Goal: Book appointment/travel/reservation

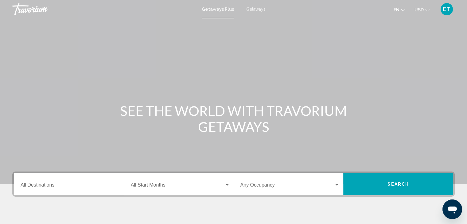
click at [257, 10] on span "Getaways" at bounding box center [255, 9] width 19 height 5
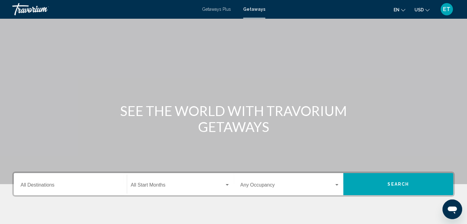
scroll to position [109, 0]
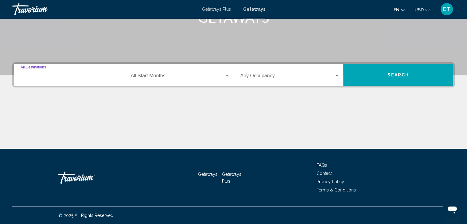
click at [54, 75] on input "Destination All Destinations" at bounding box center [70, 77] width 99 height 6
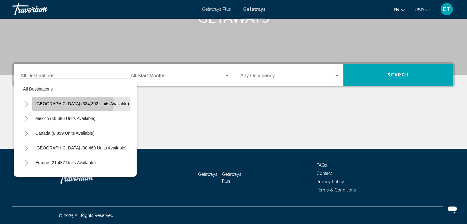
click at [58, 102] on span "[GEOGRAPHIC_DATA] (334,302 units available)" at bounding box center [82, 103] width 94 height 5
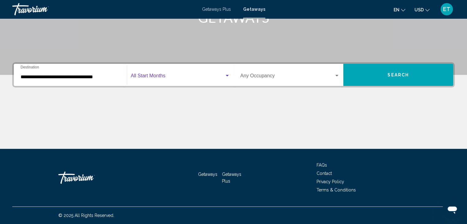
click at [176, 78] on span "Search widget" at bounding box center [178, 77] width 94 height 6
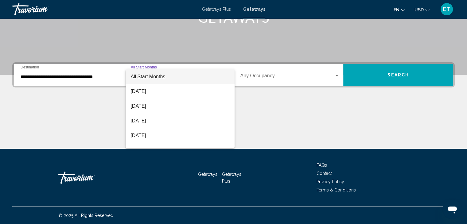
click at [82, 78] on div at bounding box center [233, 112] width 467 height 224
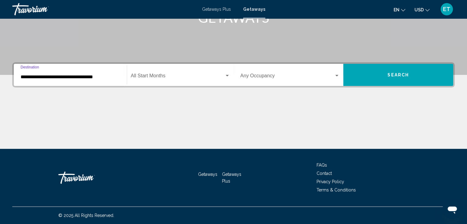
click at [82, 78] on input "**********" at bounding box center [70, 77] width 99 height 6
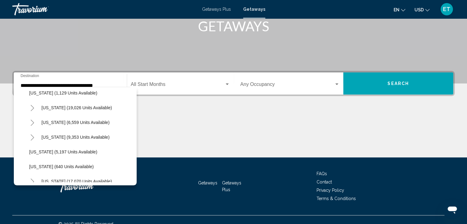
scroll to position [524, 0]
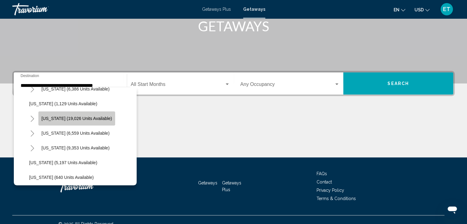
click at [91, 117] on span "[US_STATE] (19,026 units available)" at bounding box center [76, 118] width 71 height 5
type input "**********"
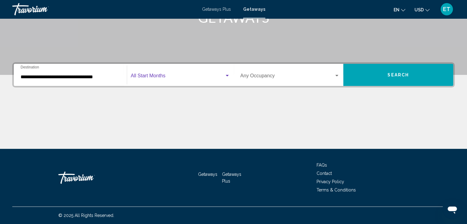
click at [167, 78] on span "Search widget" at bounding box center [178, 77] width 94 height 6
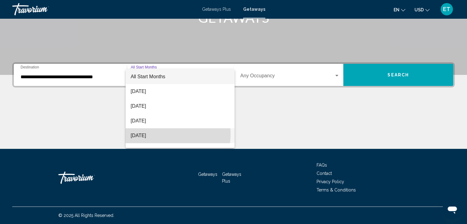
click at [160, 134] on span "[DATE]" at bounding box center [179, 135] width 99 height 15
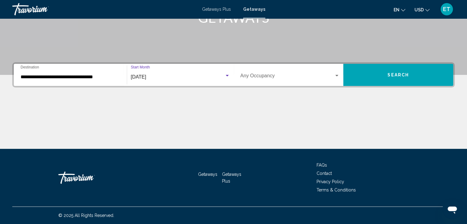
click at [285, 78] on span "Search widget" at bounding box center [287, 77] width 94 height 6
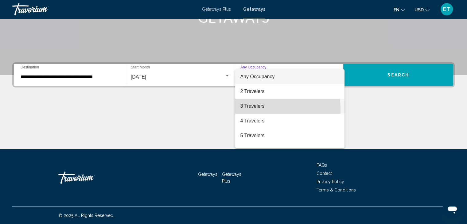
click at [264, 110] on span "3 Travelers" at bounding box center [289, 106] width 99 height 15
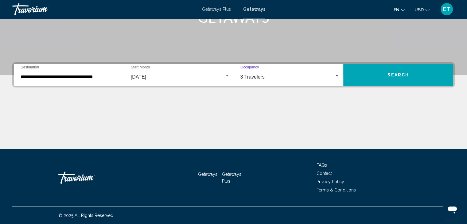
click at [335, 78] on div "Search widget" at bounding box center [337, 75] width 6 height 5
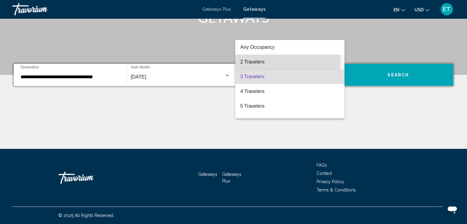
click at [284, 60] on span "2 Travelers" at bounding box center [289, 62] width 99 height 15
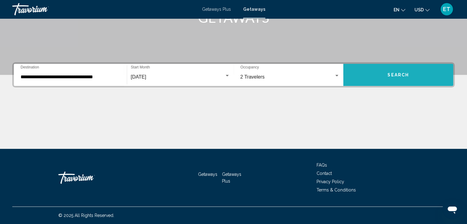
click at [399, 74] on span "Search" at bounding box center [397, 75] width 21 height 5
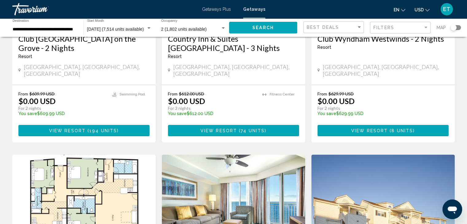
scroll to position [148, 0]
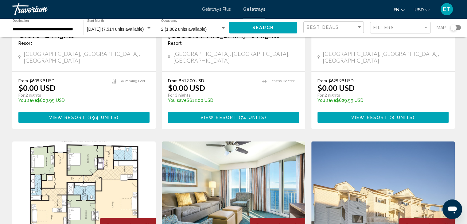
drag, startPoint x: 465, startPoint y: 75, endPoint x: 464, endPoint y: 82, distance: 7.1
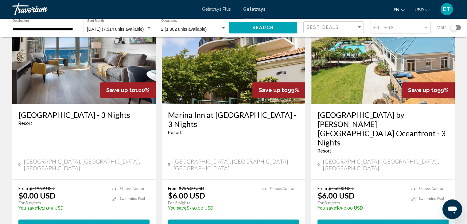
scroll to position [742, 0]
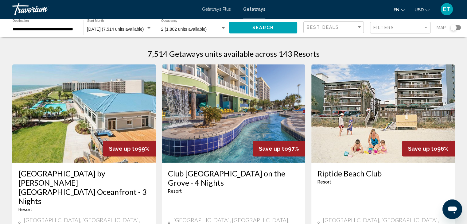
click at [374, 137] on img "Main content" at bounding box center [382, 113] width 143 height 98
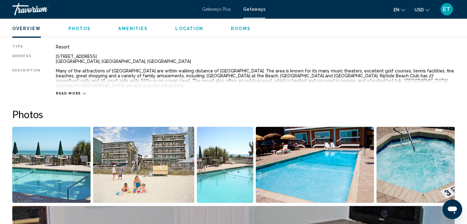
scroll to position [210, 0]
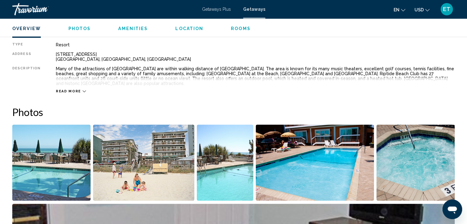
click at [83, 90] on icon "Main content" at bounding box center [84, 91] width 3 height 3
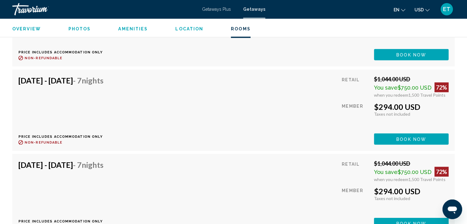
scroll to position [1163, 0]
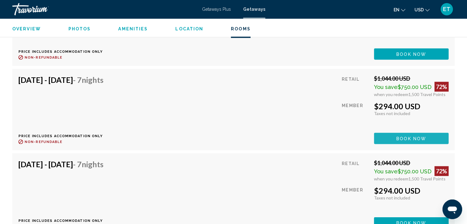
click at [414, 56] on span "Book now" at bounding box center [411, 54] width 30 height 5
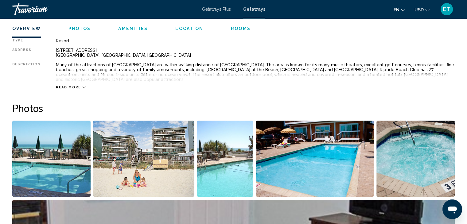
scroll to position [223, 0]
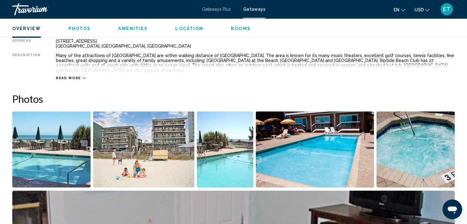
click at [64, 157] on img "Open full-screen image slider" at bounding box center [51, 149] width 78 height 76
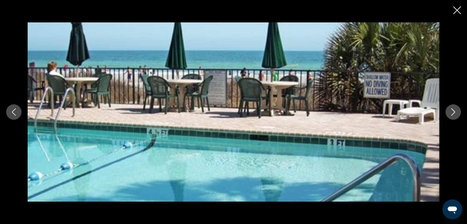
click at [451, 114] on icon "Next image" at bounding box center [452, 111] width 7 height 7
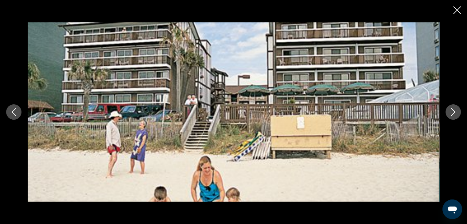
click at [452, 113] on icon "Next image" at bounding box center [452, 111] width 7 height 7
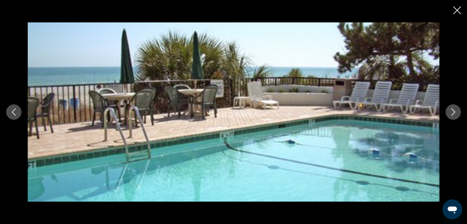
click at [451, 113] on icon "Next image" at bounding box center [452, 111] width 7 height 7
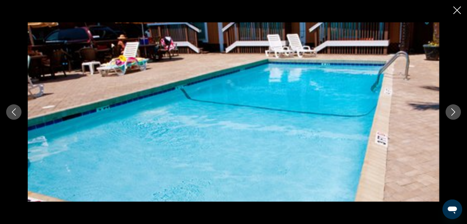
click at [455, 119] on button "Next image" at bounding box center [452, 111] width 15 height 15
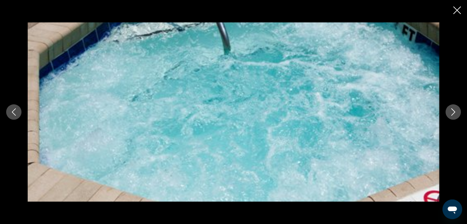
click at [454, 111] on icon "Next image" at bounding box center [453, 111] width 4 height 7
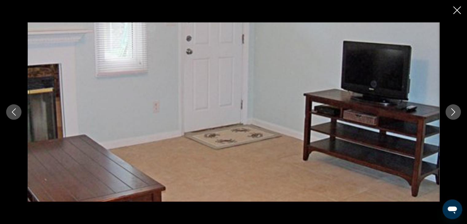
click at [454, 116] on button "Next image" at bounding box center [452, 111] width 15 height 15
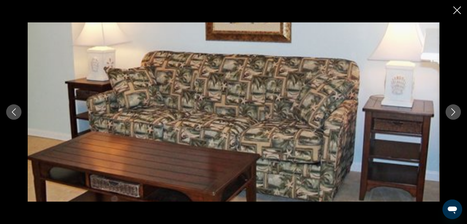
click at [454, 113] on icon "Next image" at bounding box center [452, 111] width 7 height 7
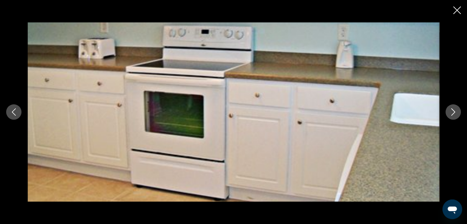
click at [452, 115] on button "Next image" at bounding box center [452, 111] width 15 height 15
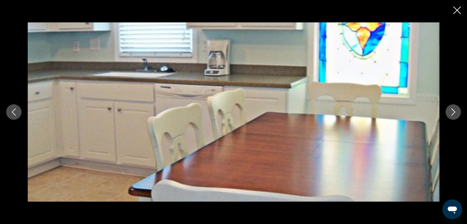
click at [455, 114] on icon "Next image" at bounding box center [452, 111] width 7 height 7
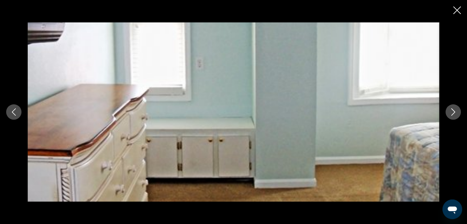
click at [454, 116] on button "Next image" at bounding box center [452, 111] width 15 height 15
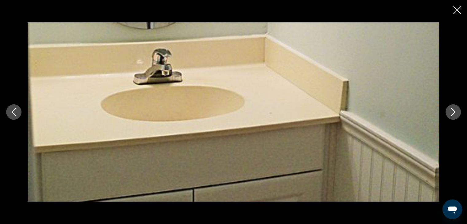
scroll to position [214, 0]
click at [455, 111] on icon "Next image" at bounding box center [452, 111] width 7 height 7
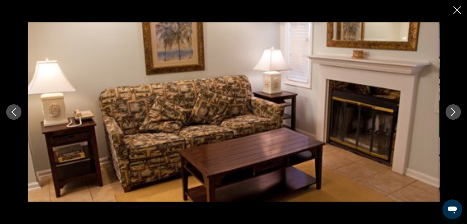
click at [454, 113] on icon "Next image" at bounding box center [452, 111] width 7 height 7
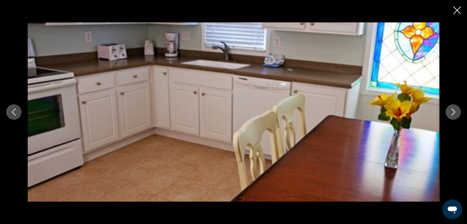
click at [451, 112] on icon "Next image" at bounding box center [452, 111] width 7 height 7
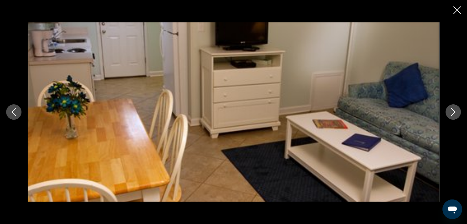
click at [453, 116] on button "Next image" at bounding box center [452, 111] width 15 height 15
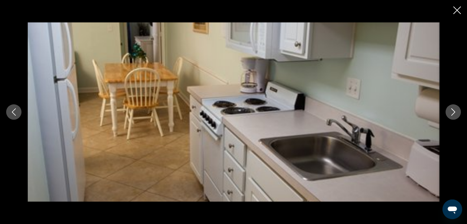
click at [451, 117] on button "Next image" at bounding box center [452, 111] width 15 height 15
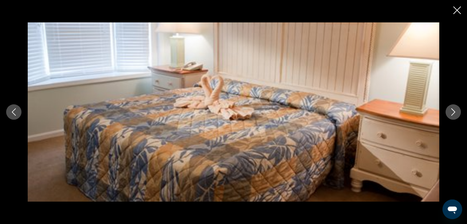
click at [457, 113] on button "Next image" at bounding box center [452, 111] width 15 height 15
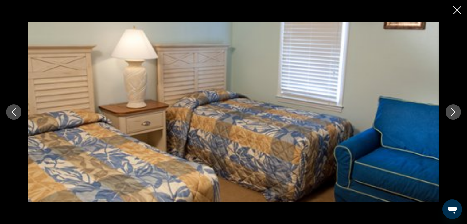
click at [457, 113] on button "Next image" at bounding box center [452, 111] width 15 height 15
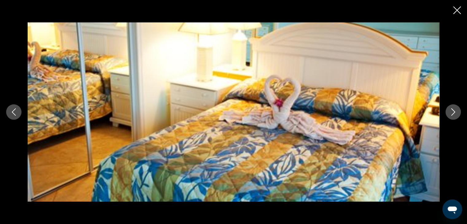
click at [455, 111] on icon "Next image" at bounding box center [452, 111] width 7 height 7
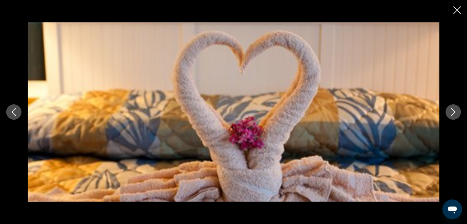
click at [455, 112] on icon "Next image" at bounding box center [452, 111] width 7 height 7
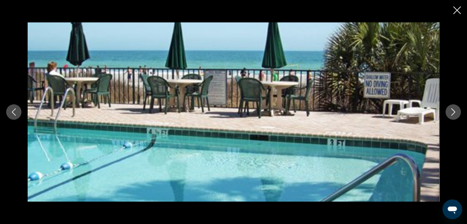
click at [458, 12] on icon "Close slideshow" at bounding box center [457, 10] width 8 height 8
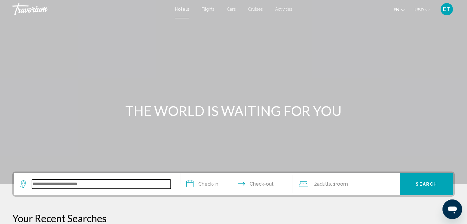
click at [52, 182] on input "Search widget" at bounding box center [101, 184] width 139 height 9
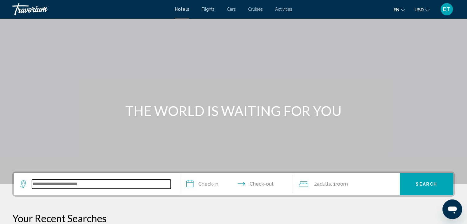
scroll to position [151, 0]
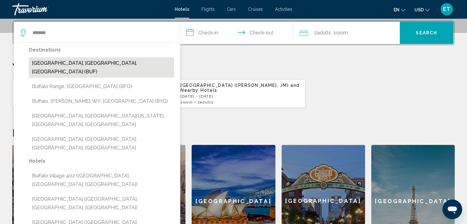
click at [68, 66] on button "Buffalo, NY, United States (BUF)" at bounding box center [101, 67] width 145 height 20
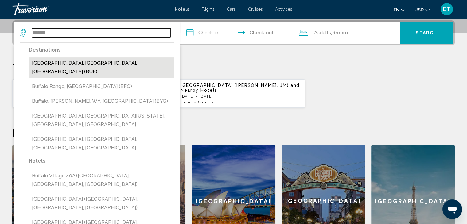
type input "**********"
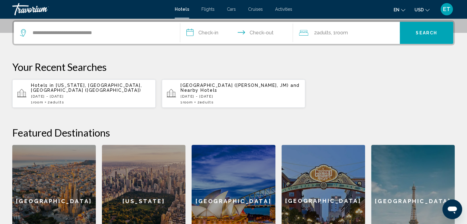
click at [200, 29] on input "**********" at bounding box center [237, 34] width 115 height 24
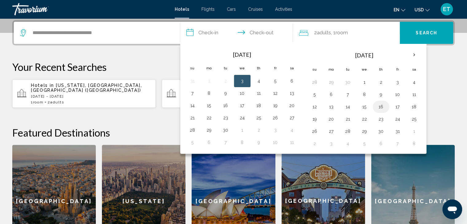
click at [382, 104] on button "16" at bounding box center [381, 107] width 10 height 9
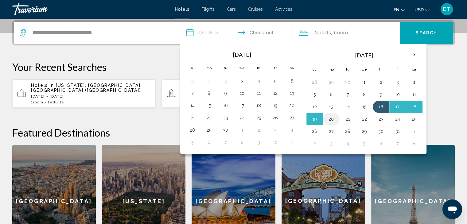
click at [327, 117] on button "20" at bounding box center [331, 119] width 10 height 9
type input "**********"
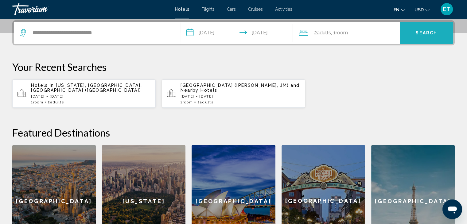
click at [431, 29] on button "Search" at bounding box center [426, 33] width 53 height 22
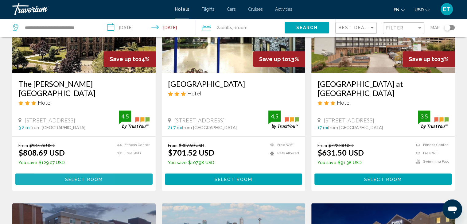
scroll to position [551, 0]
